Goal: Obtain resource: Download file/media

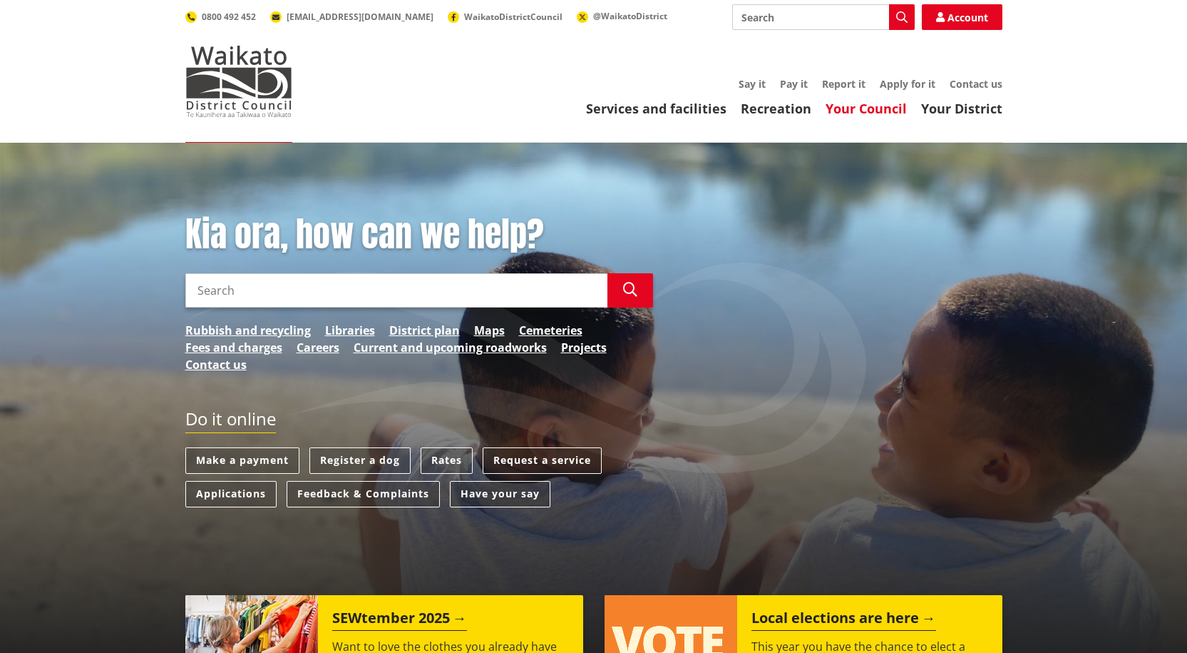
click at [861, 104] on link "Your Council" at bounding box center [866, 108] width 81 height 17
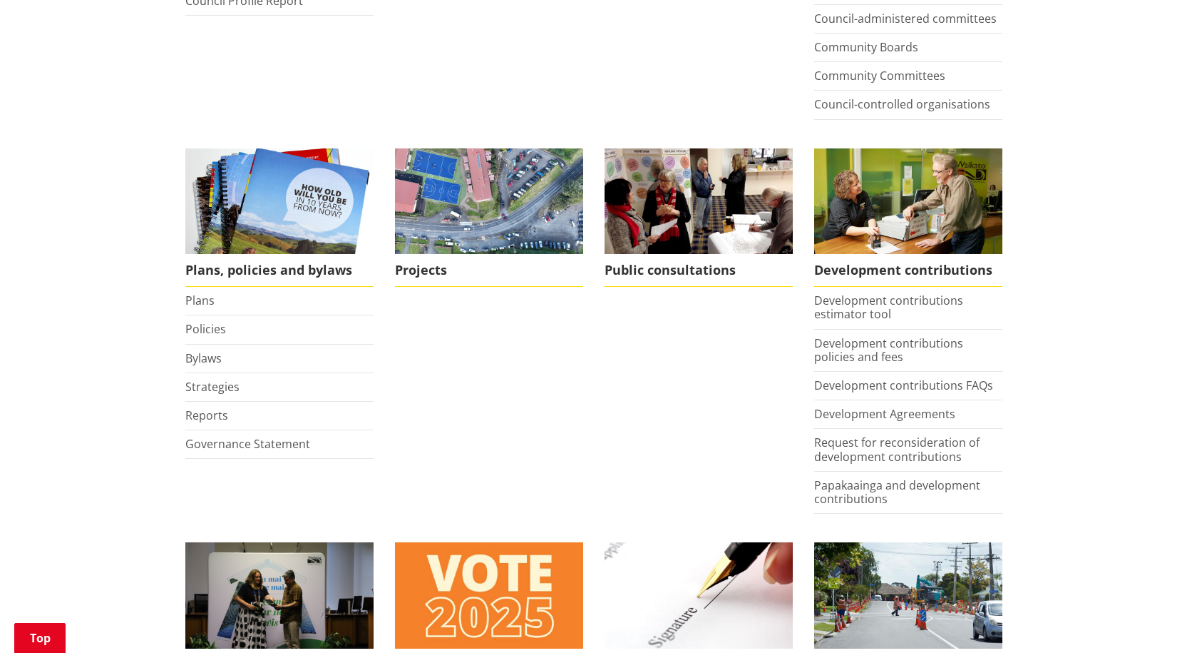
scroll to position [642, 0]
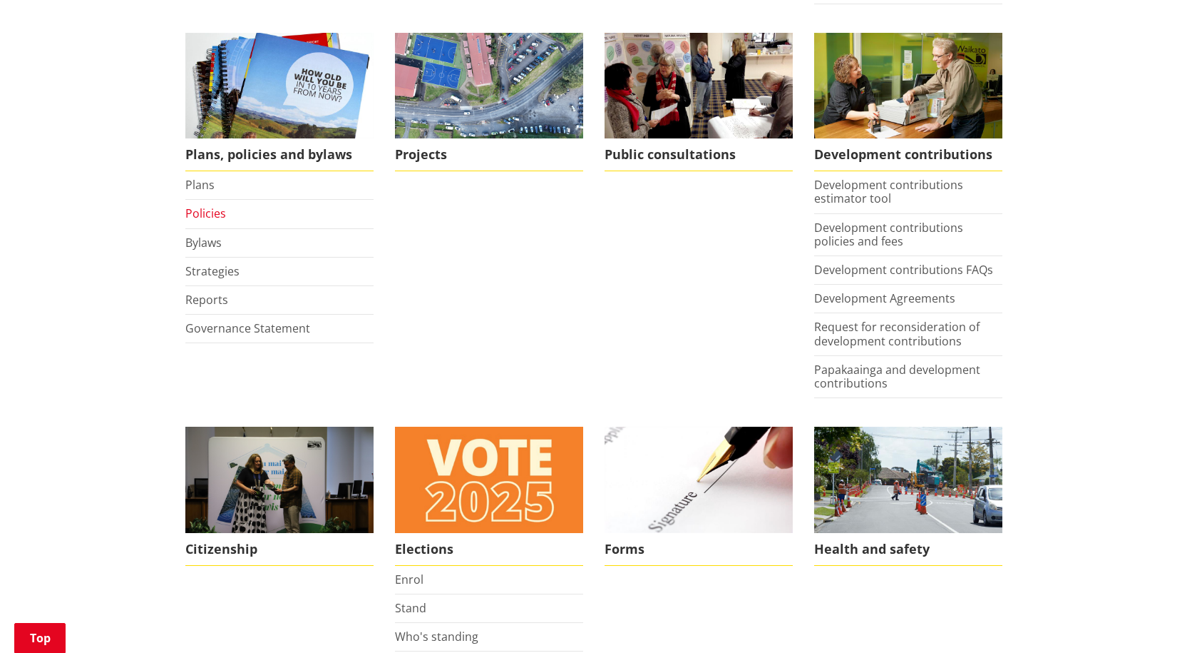
click at [207, 213] on link "Policies" at bounding box center [205, 213] width 41 height 16
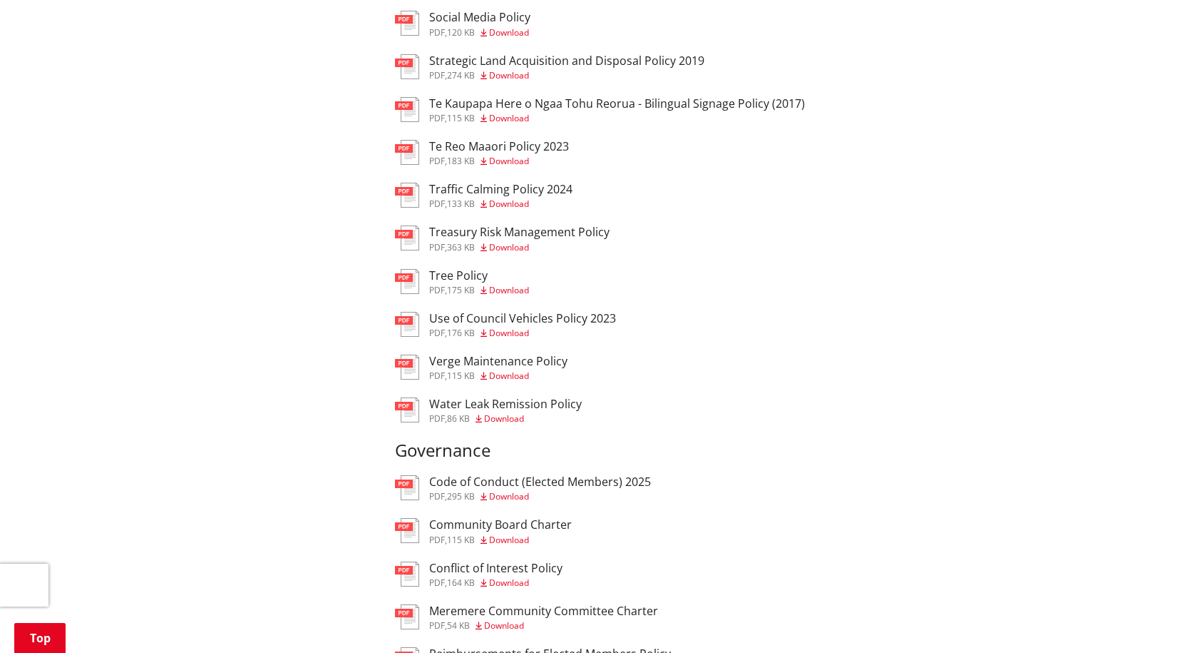
scroll to position [1569, 0]
click at [506, 415] on span "Download" at bounding box center [504, 417] width 40 height 12
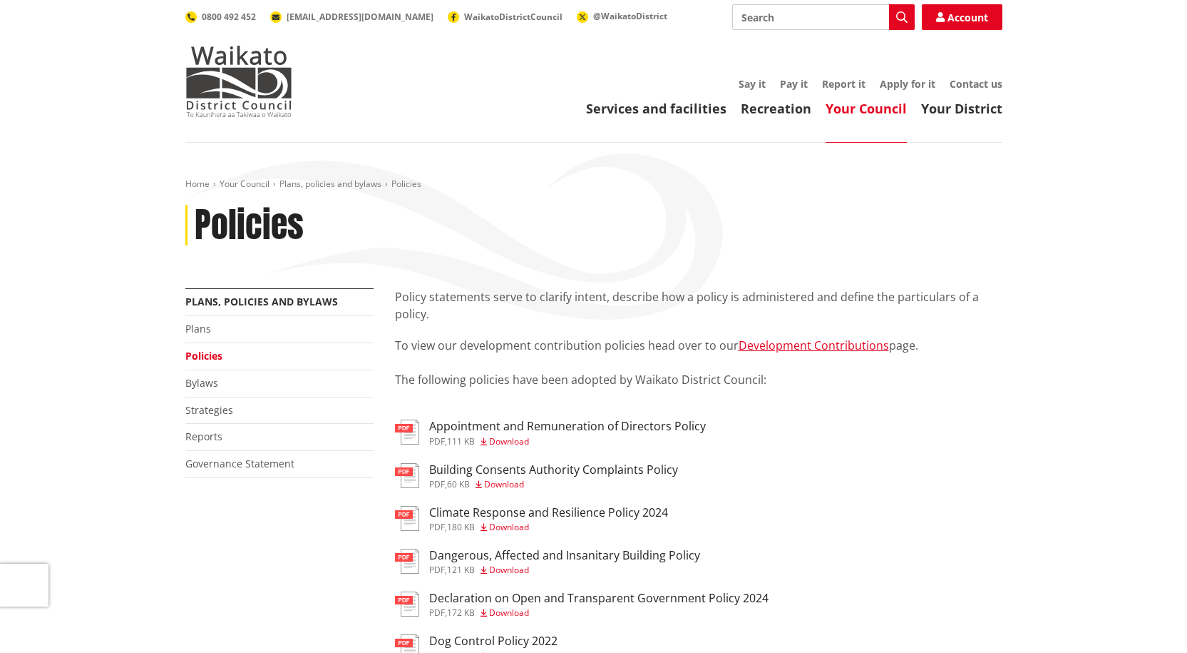
scroll to position [1569, 0]
